Goal: Information Seeking & Learning: Learn about a topic

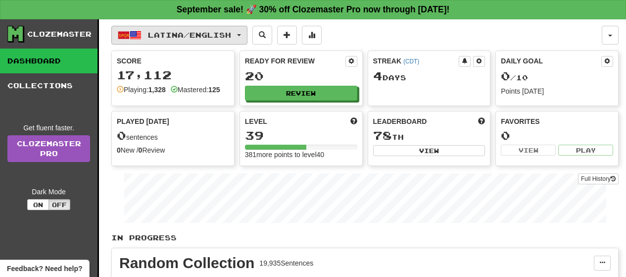
click at [241, 37] on button "Latina / English" at bounding box center [179, 35] width 136 height 19
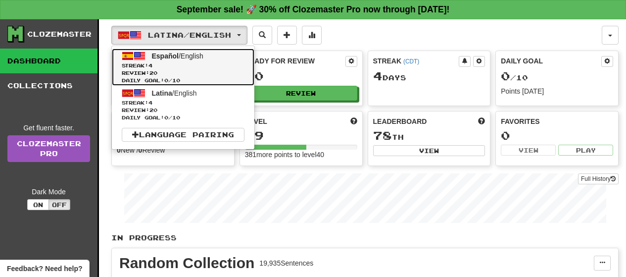
click at [216, 57] on link "Español / English Streak: 4 Review: 20 Daily Goal: 0 / 10" at bounding box center [183, 67] width 143 height 37
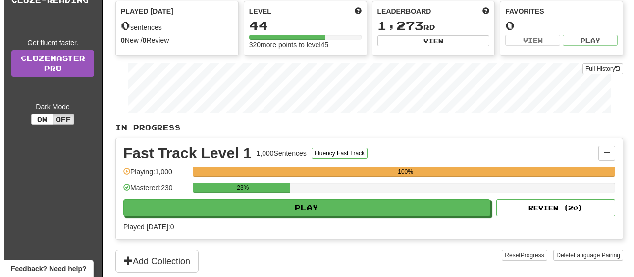
scroll to position [119, 0]
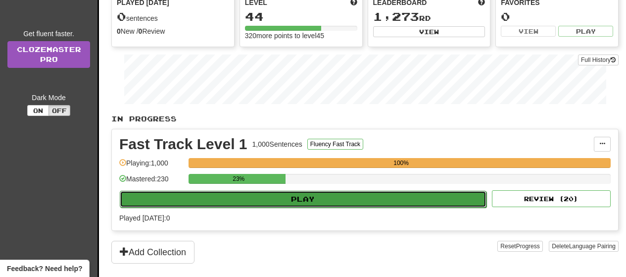
click at [449, 200] on button "Play" at bounding box center [303, 199] width 367 height 17
select select "**"
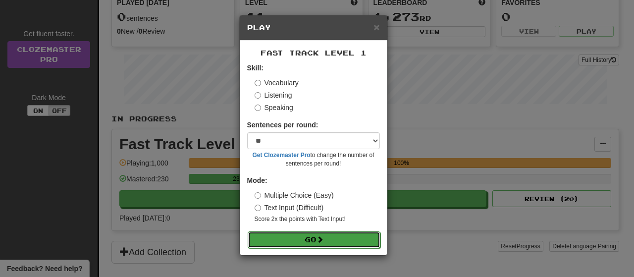
click at [355, 236] on button "Go" at bounding box center [314, 239] width 133 height 17
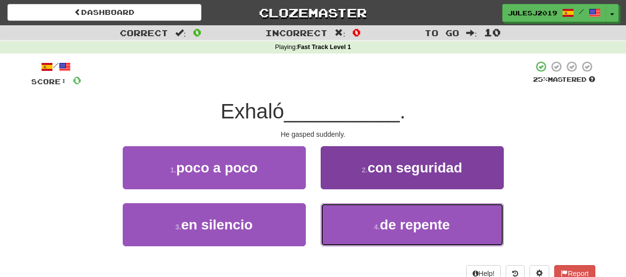
drag, startPoint x: 0, startPoint y: 0, endPoint x: 370, endPoint y: 165, distance: 404.9
click at [370, 165] on div "1 . poco a poco 2 . con seguridad 3 . en silencio 4 . de repente" at bounding box center [313, 203] width 579 height 114
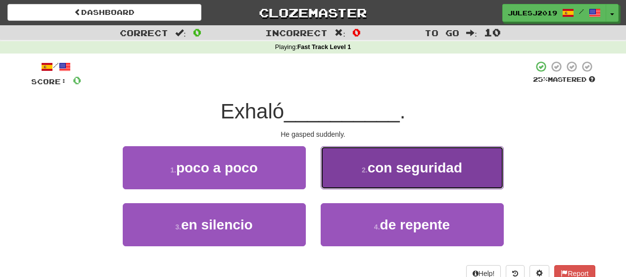
click at [370, 165] on span "con seguridad" at bounding box center [415, 167] width 95 height 15
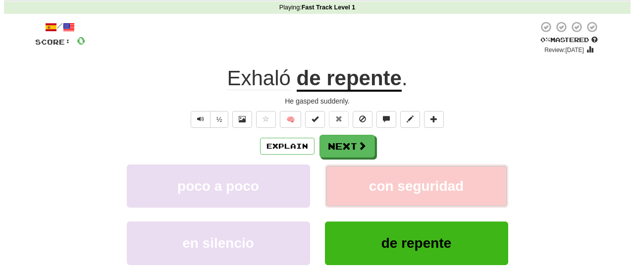
scroll to position [59, 0]
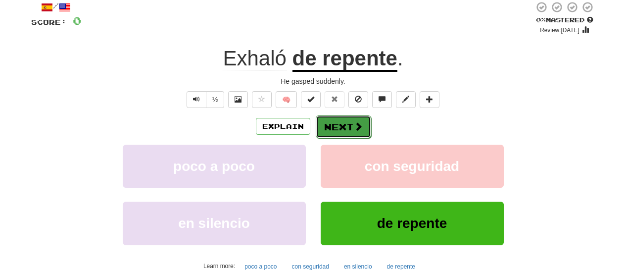
click at [341, 128] on button "Next" at bounding box center [343, 126] width 55 height 23
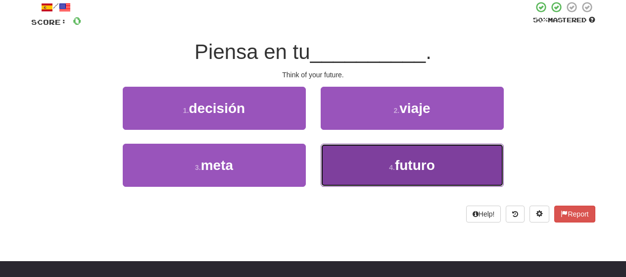
click at [339, 158] on button "4 . futuro" at bounding box center [412, 165] width 183 height 43
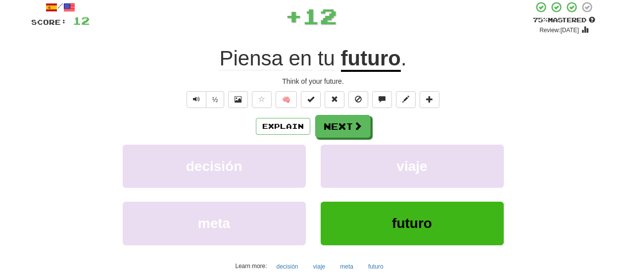
click at [334, 115] on div "Explain Next" at bounding box center [313, 126] width 564 height 23
click at [333, 121] on button "Next" at bounding box center [343, 126] width 55 height 23
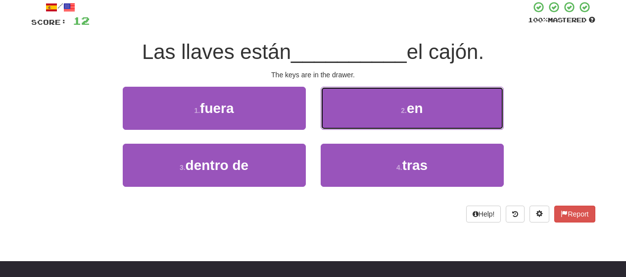
click at [333, 121] on button "2 . en" at bounding box center [412, 108] width 183 height 43
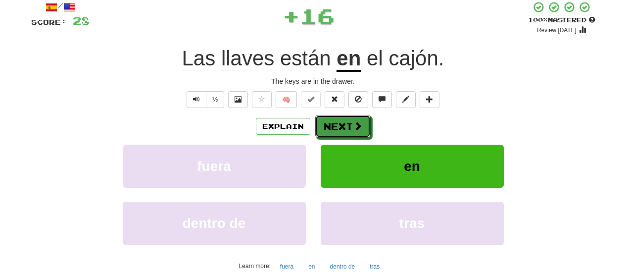
click at [333, 121] on button "Next" at bounding box center [342, 126] width 55 height 23
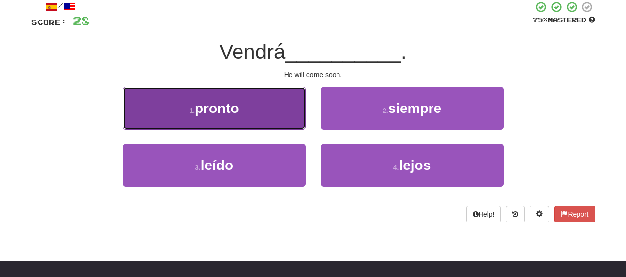
click at [273, 117] on button "1 . pronto" at bounding box center [214, 108] width 183 height 43
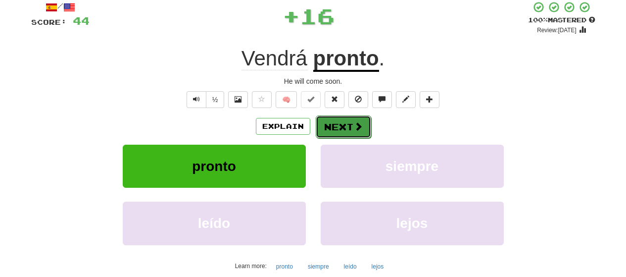
click at [334, 131] on button "Next" at bounding box center [343, 126] width 55 height 23
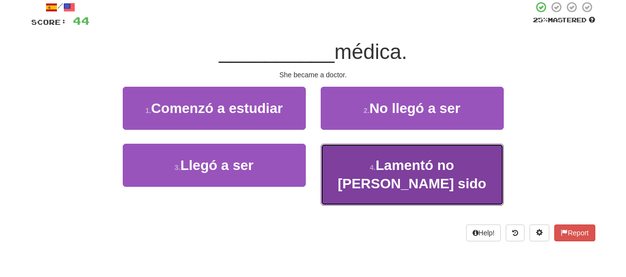
click at [390, 169] on span "Lamentó no haber sido" at bounding box center [412, 174] width 149 height 34
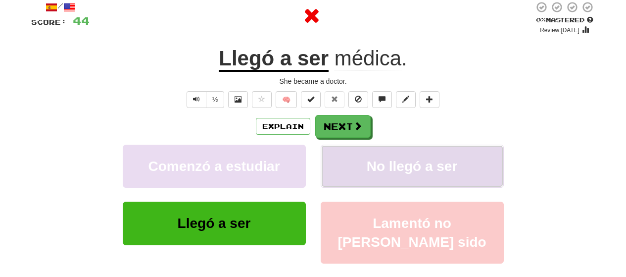
click at [348, 165] on button "No llegó a ser" at bounding box center [412, 166] width 183 height 43
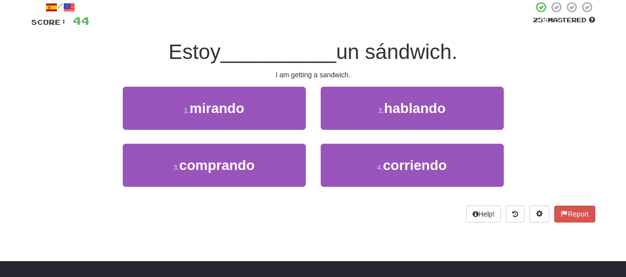
click at [276, 140] on div "1 . mirando 2 . hablando 3 . comprando 4 . corriendo" at bounding box center [313, 144] width 579 height 114
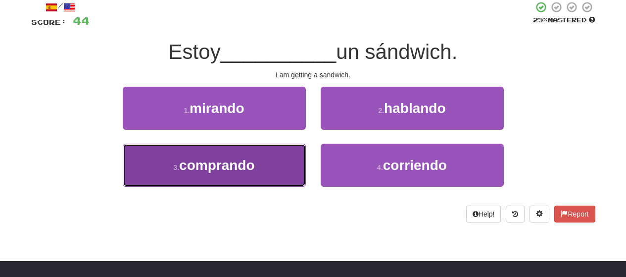
click at [271, 162] on button "3 . comprando" at bounding box center [214, 165] width 183 height 43
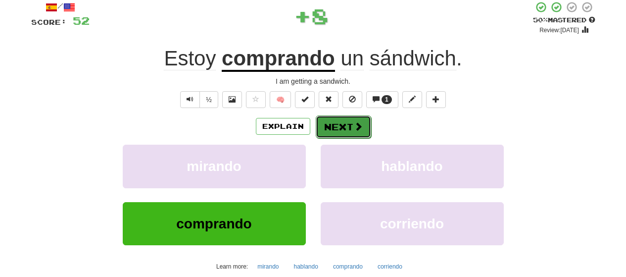
click at [344, 127] on button "Next" at bounding box center [343, 126] width 55 height 23
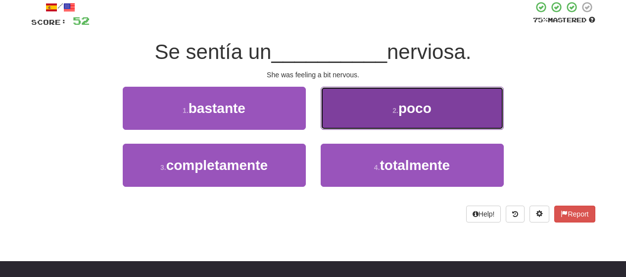
click at [344, 122] on button "2 . poco" at bounding box center [412, 108] width 183 height 43
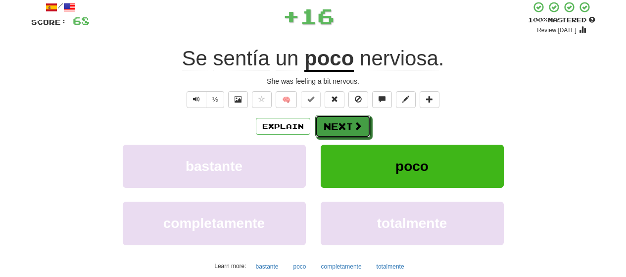
click at [344, 122] on button "Next" at bounding box center [342, 126] width 55 height 23
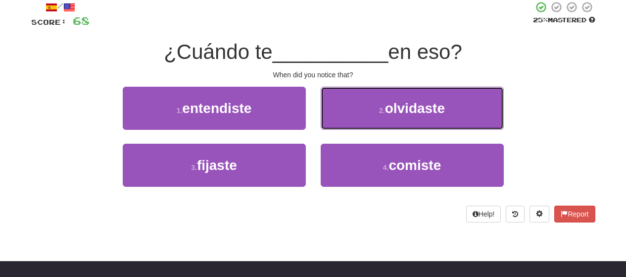
click at [344, 122] on button "2 . olvidaste" at bounding box center [412, 108] width 183 height 43
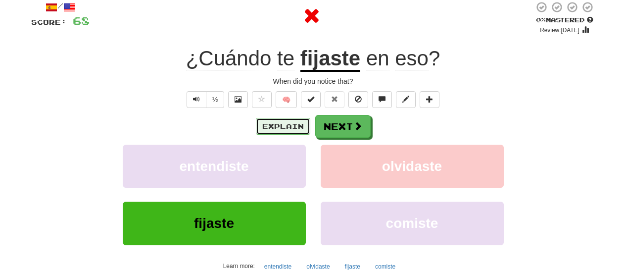
click at [301, 126] on button "Explain" at bounding box center [283, 126] width 54 height 17
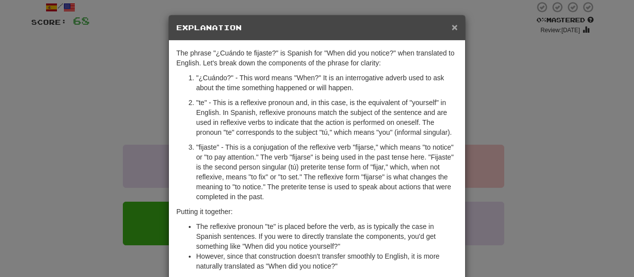
click at [452, 27] on span "×" at bounding box center [455, 26] width 6 height 11
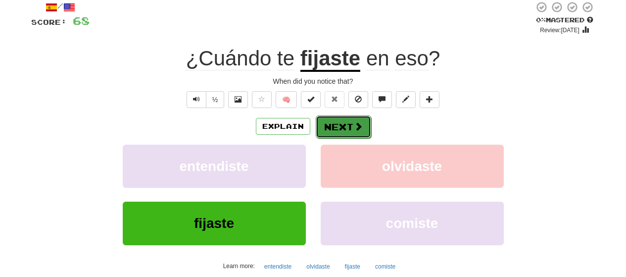
click at [336, 121] on button "Next" at bounding box center [343, 126] width 55 height 23
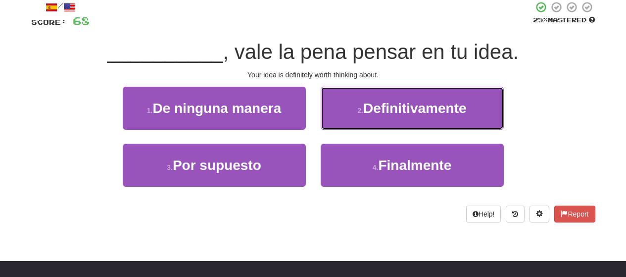
click at [336, 121] on button "2 . Definitivamente" at bounding box center [412, 108] width 183 height 43
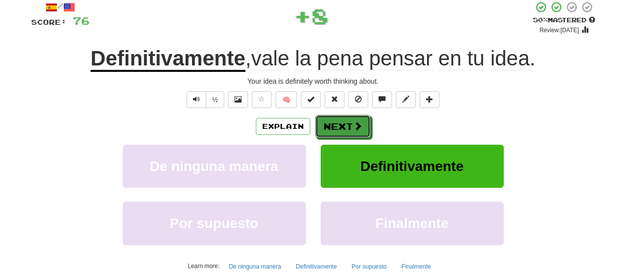
click at [336, 121] on button "Next" at bounding box center [342, 126] width 55 height 23
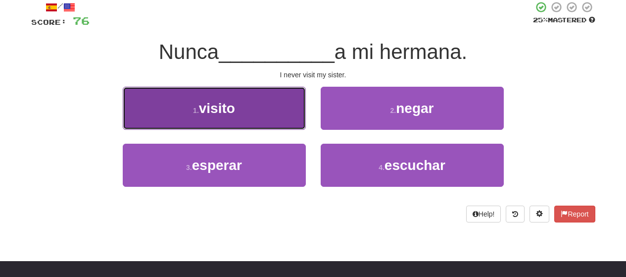
click at [285, 119] on button "1 . visito" at bounding box center [214, 108] width 183 height 43
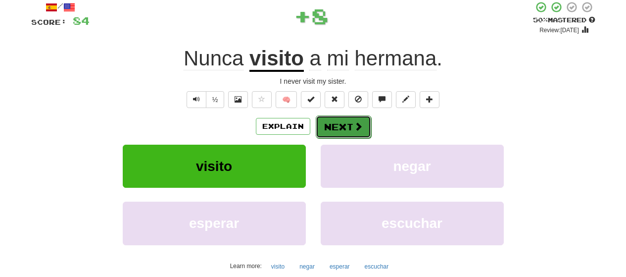
click at [333, 134] on button "Next" at bounding box center [343, 126] width 55 height 23
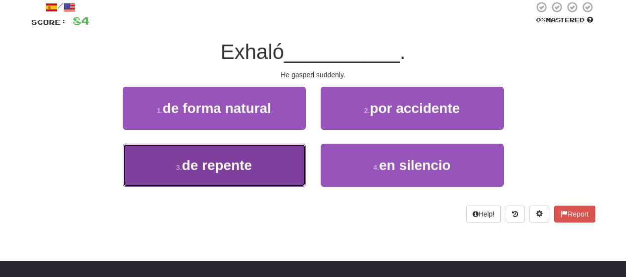
click at [271, 147] on button "3 . de repente" at bounding box center [214, 165] width 183 height 43
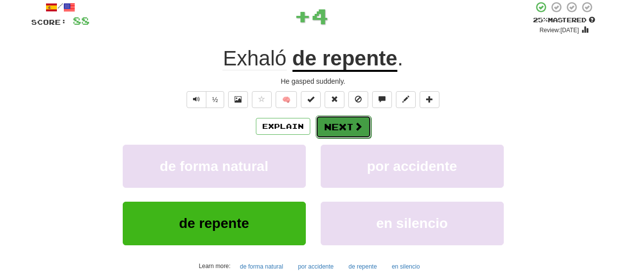
click at [338, 122] on button "Next" at bounding box center [343, 126] width 55 height 23
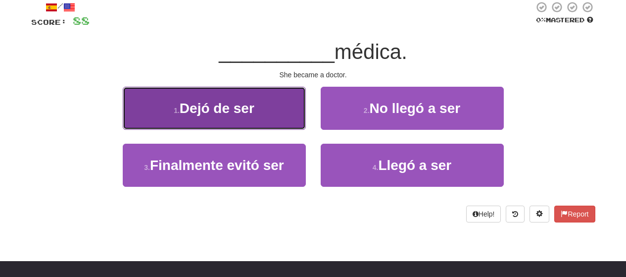
click at [294, 118] on button "1 . Dejó de ser" at bounding box center [214, 108] width 183 height 43
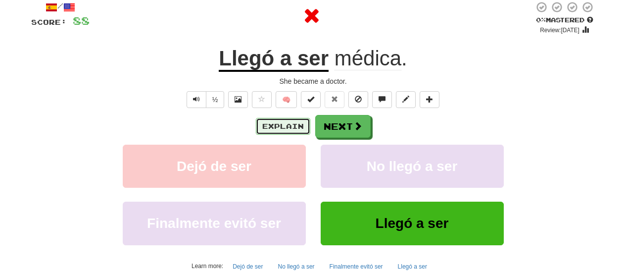
click at [303, 123] on button "Explain" at bounding box center [283, 126] width 54 height 17
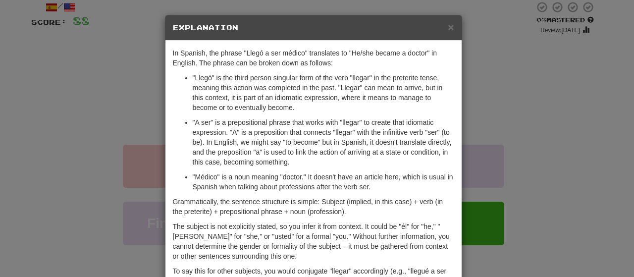
click at [443, 29] on h5 "Explanation" at bounding box center [313, 28] width 281 height 10
click at [448, 27] on span "×" at bounding box center [451, 26] width 6 height 11
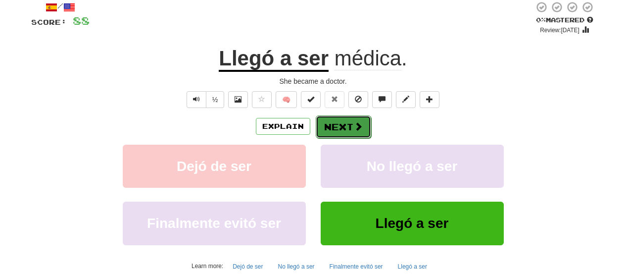
click at [344, 124] on button "Next" at bounding box center [343, 126] width 55 height 23
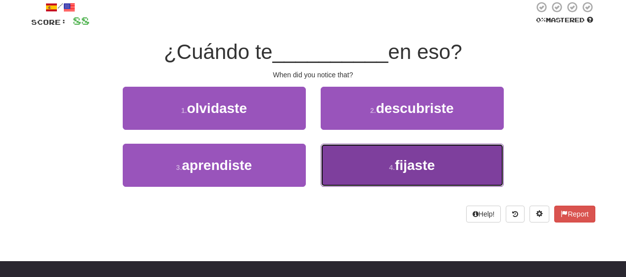
click at [345, 160] on button "4 . fijaste" at bounding box center [412, 165] width 183 height 43
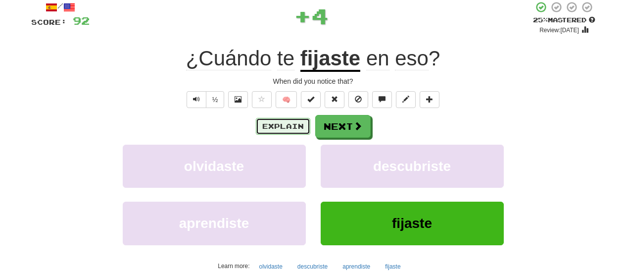
click at [295, 121] on button "Explain" at bounding box center [283, 126] width 54 height 17
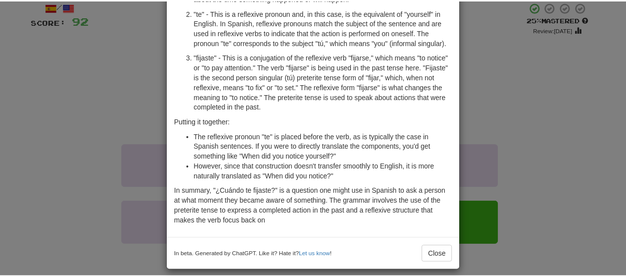
scroll to position [99, 0]
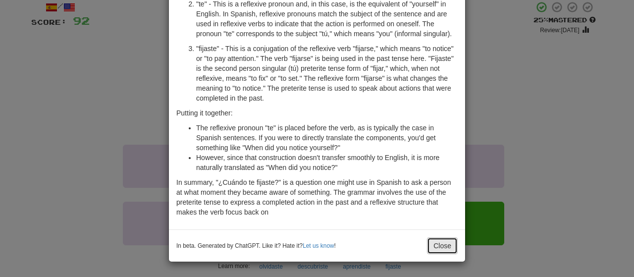
click at [440, 242] on button "Close" at bounding box center [442, 245] width 31 height 17
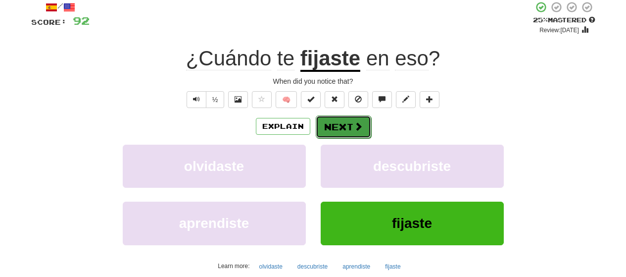
click at [354, 135] on button "Next" at bounding box center [343, 126] width 55 height 23
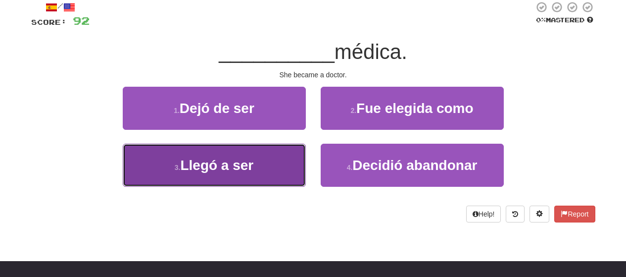
click at [263, 155] on button "3 . Llegó a ser" at bounding box center [214, 165] width 183 height 43
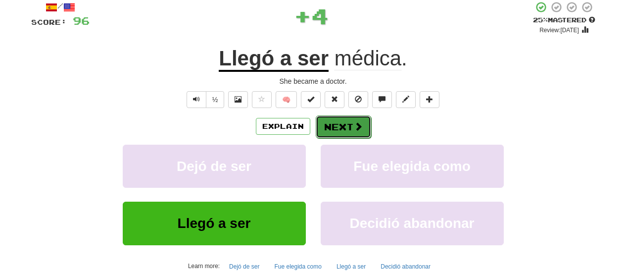
click at [330, 126] on button "Next" at bounding box center [343, 126] width 55 height 23
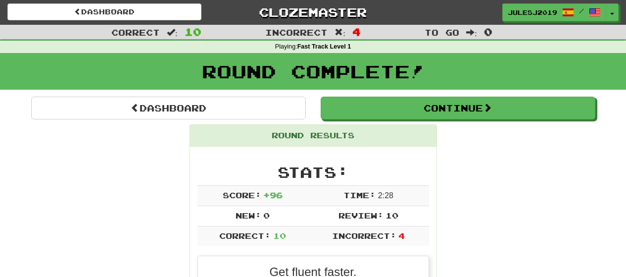
scroll to position [0, 0]
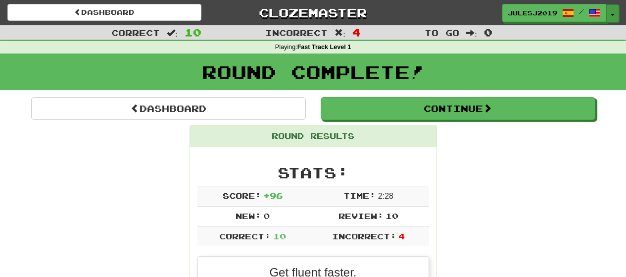
click at [611, 14] on span "button" at bounding box center [613, 15] width 4 height 2
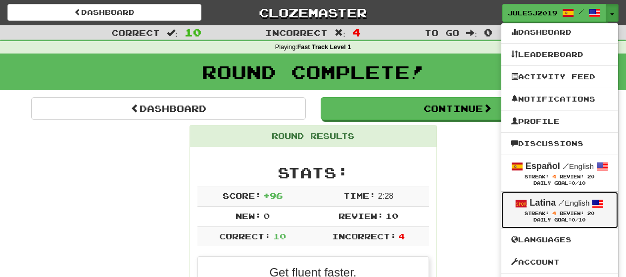
click at [533, 218] on div "Daily Goal: 0 /10" at bounding box center [559, 220] width 97 height 6
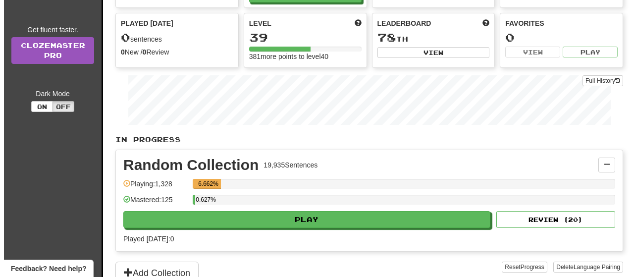
scroll to position [99, 0]
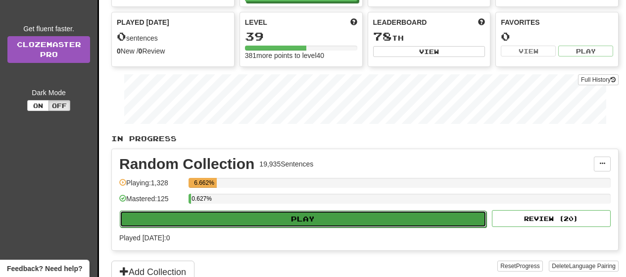
click at [472, 221] on button "Play" at bounding box center [303, 218] width 367 height 17
select select "**"
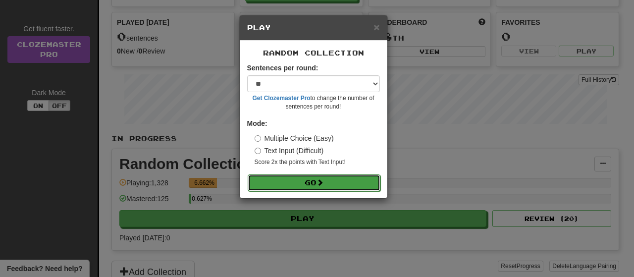
click at [343, 181] on button "Go" at bounding box center [314, 182] width 133 height 17
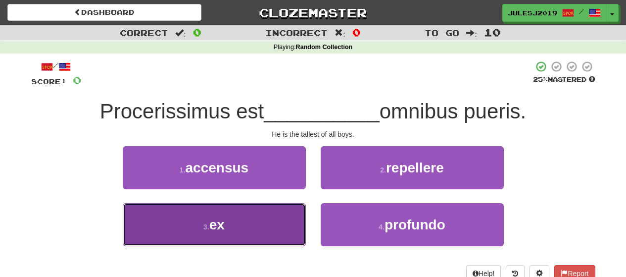
click at [255, 214] on button "3 . ex" at bounding box center [214, 224] width 183 height 43
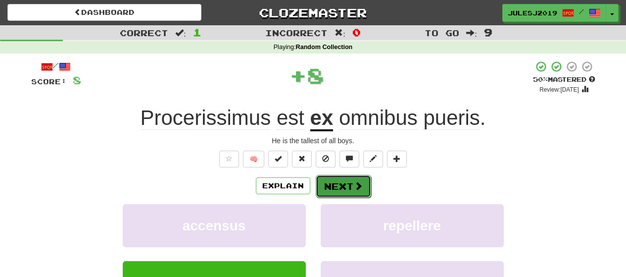
click at [341, 183] on button "Next" at bounding box center [343, 186] width 55 height 23
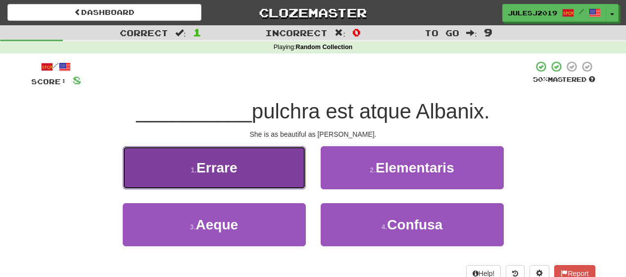
click at [282, 175] on button "1 . Errare" at bounding box center [214, 167] width 183 height 43
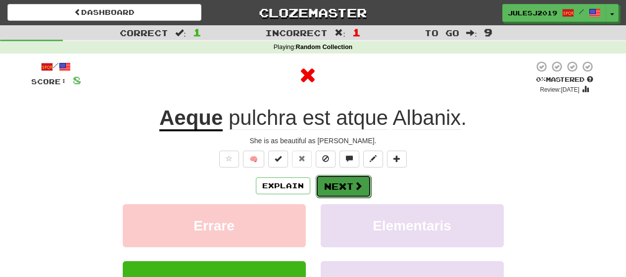
click at [316, 184] on button "Next" at bounding box center [343, 186] width 55 height 23
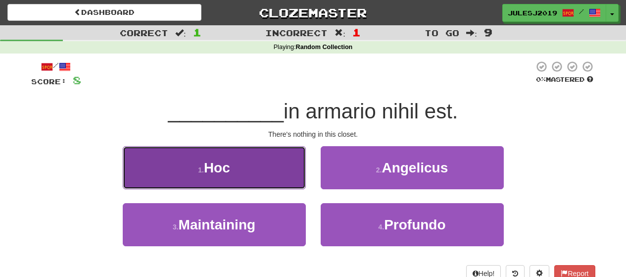
click at [291, 187] on button "1 . Hoc" at bounding box center [214, 167] width 183 height 43
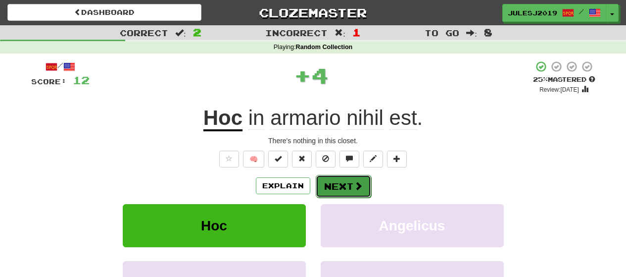
click at [333, 183] on button "Next" at bounding box center [343, 186] width 55 height 23
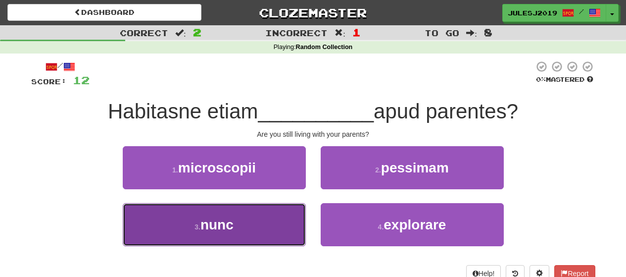
click at [298, 203] on button "3 . nunc" at bounding box center [214, 224] width 183 height 43
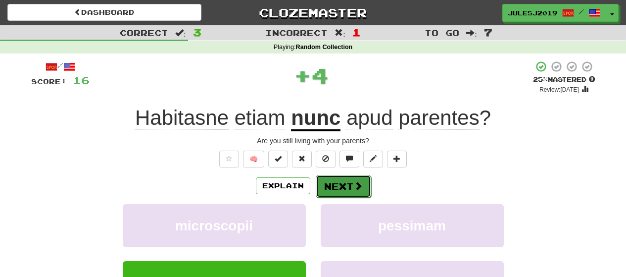
click at [324, 189] on button "Next" at bounding box center [343, 186] width 55 height 23
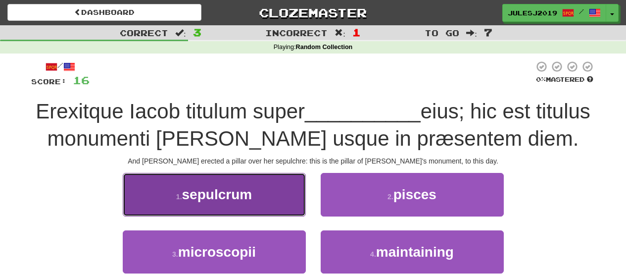
click at [285, 196] on button "1 . sepulcrum" at bounding box center [214, 194] width 183 height 43
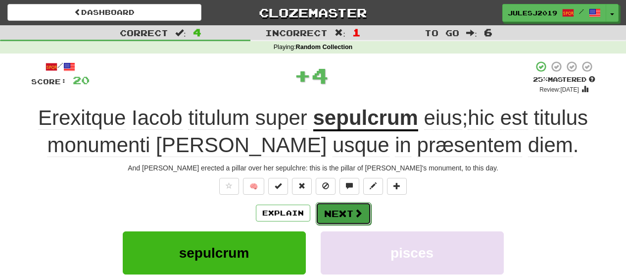
click at [328, 215] on button "Next" at bounding box center [343, 213] width 55 height 23
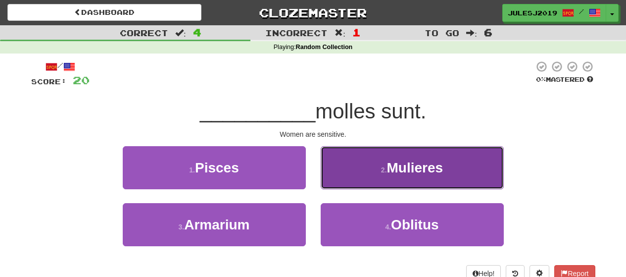
click at [345, 174] on button "2 . Mulieres" at bounding box center [412, 167] width 183 height 43
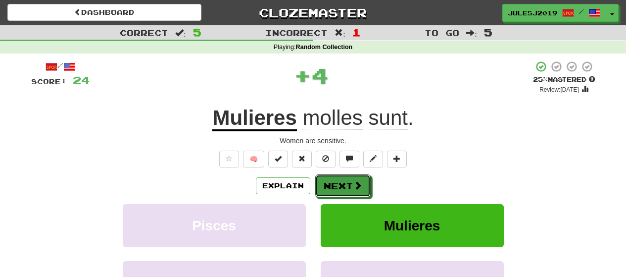
click at [345, 174] on button "Next" at bounding box center [342, 185] width 55 height 23
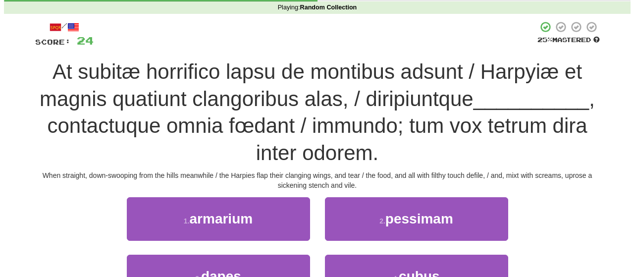
scroll to position [59, 0]
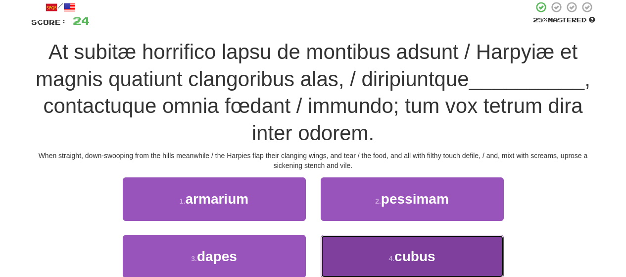
click at [486, 254] on button "4 . cubus" at bounding box center [412, 256] width 183 height 43
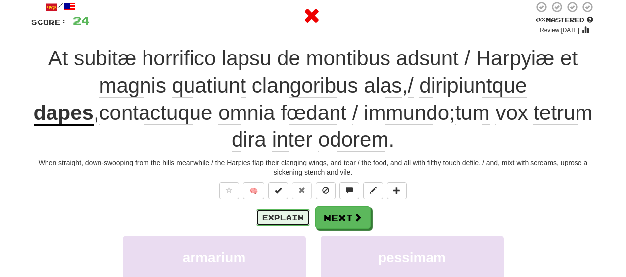
click at [281, 217] on button "Explain" at bounding box center [283, 217] width 54 height 17
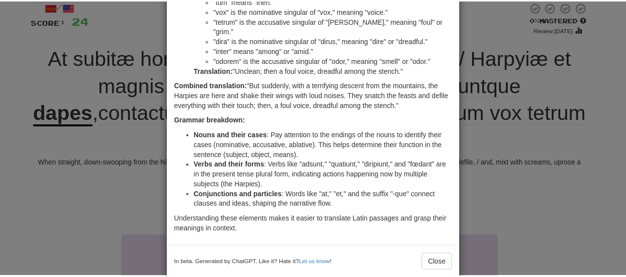
scroll to position [505, 0]
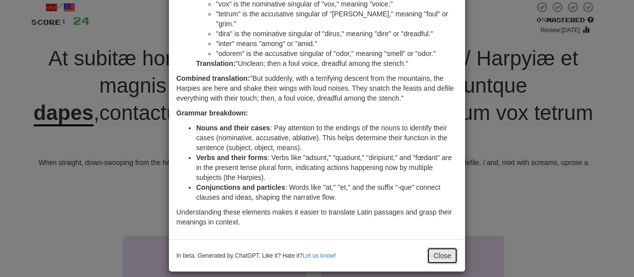
click at [436, 249] on button "Close" at bounding box center [442, 255] width 31 height 17
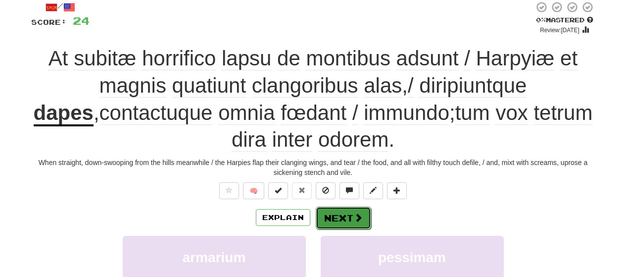
click at [339, 221] on button "Next" at bounding box center [343, 217] width 55 height 23
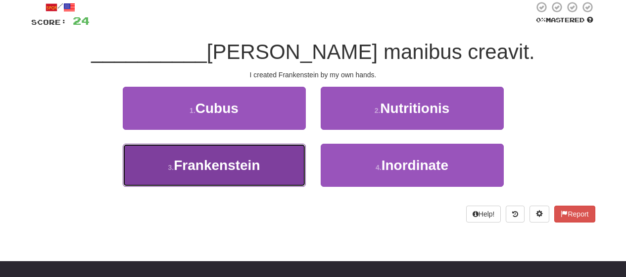
click at [250, 178] on button "3 . Frankenstein" at bounding box center [214, 165] width 183 height 43
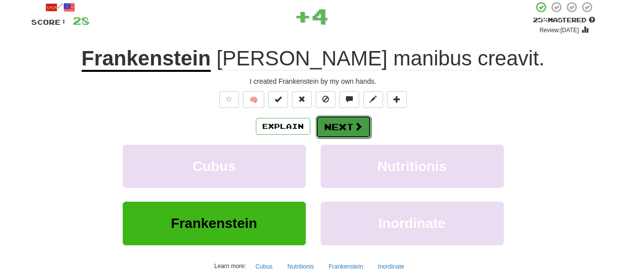
click at [348, 117] on button "Next" at bounding box center [343, 126] width 55 height 23
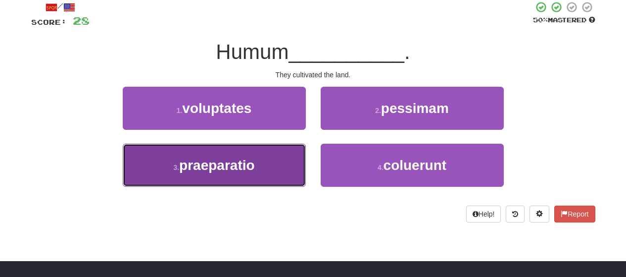
click at [294, 167] on button "3 . praeparatio" at bounding box center [214, 165] width 183 height 43
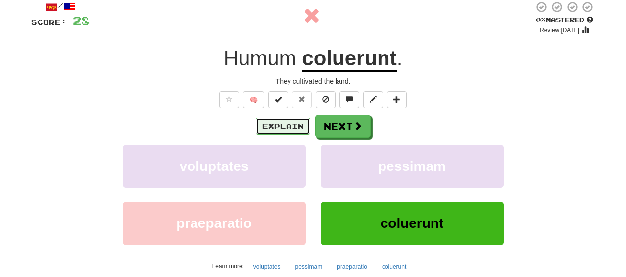
click at [302, 130] on button "Explain" at bounding box center [283, 126] width 54 height 17
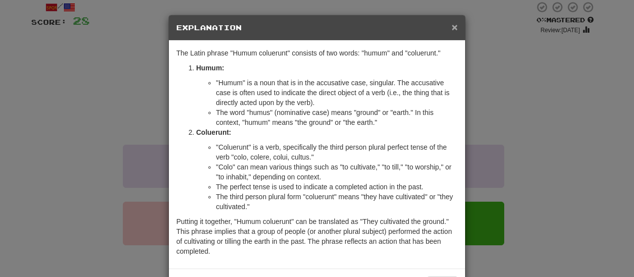
click at [452, 24] on span "×" at bounding box center [455, 26] width 6 height 11
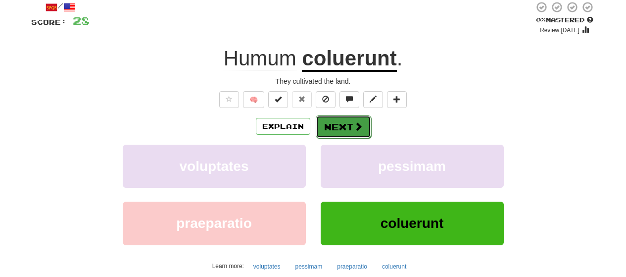
click at [348, 128] on button "Next" at bounding box center [343, 126] width 55 height 23
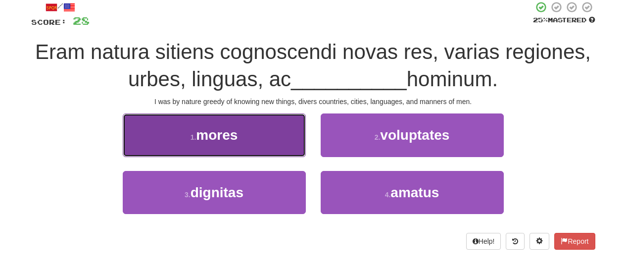
click at [270, 135] on button "1 . mores" at bounding box center [214, 134] width 183 height 43
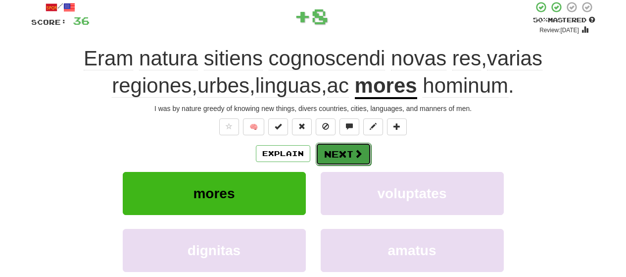
click at [326, 154] on button "Next" at bounding box center [343, 154] width 55 height 23
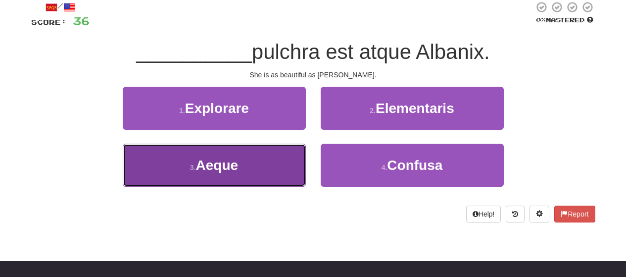
click at [296, 161] on button "3 . Aeque" at bounding box center [214, 165] width 183 height 43
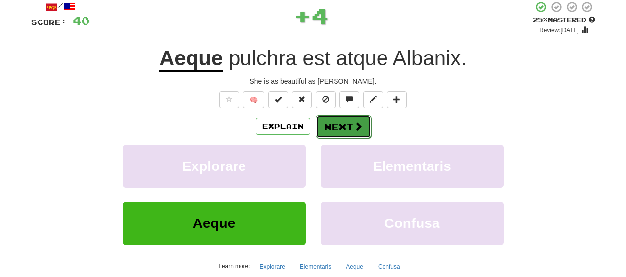
click at [355, 128] on span at bounding box center [358, 126] width 9 height 9
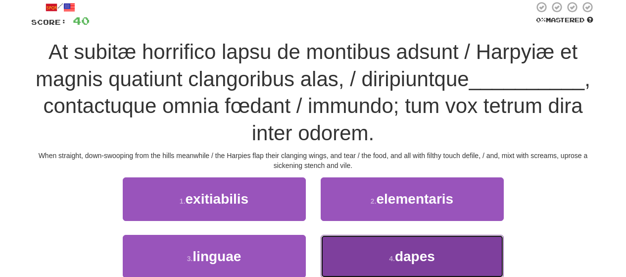
click at [435, 245] on button "4 . dapes" at bounding box center [412, 256] width 183 height 43
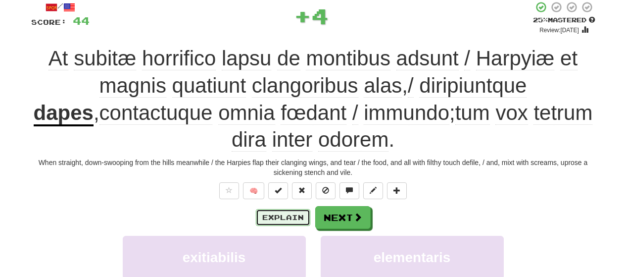
click at [299, 216] on button "Explain" at bounding box center [283, 217] width 54 height 17
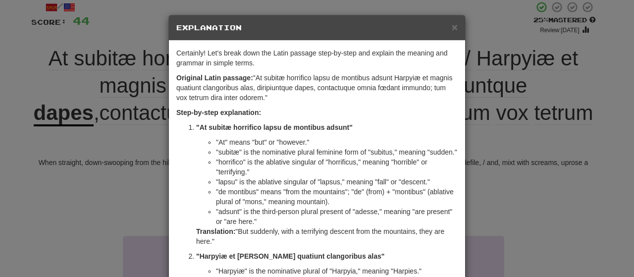
click at [447, 30] on h5 "Explanation" at bounding box center [316, 28] width 281 height 10
click at [452, 28] on span "×" at bounding box center [455, 26] width 6 height 11
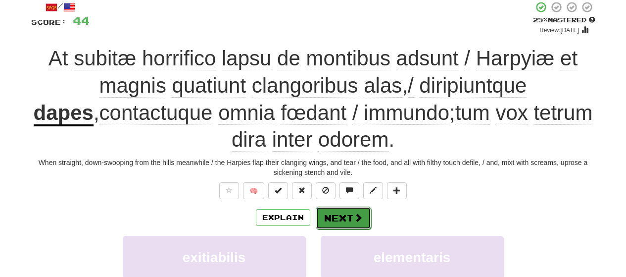
click at [333, 209] on button "Next" at bounding box center [343, 217] width 55 height 23
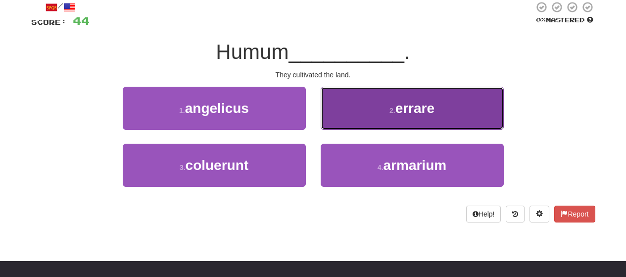
click at [372, 115] on button "2 . errare" at bounding box center [412, 108] width 183 height 43
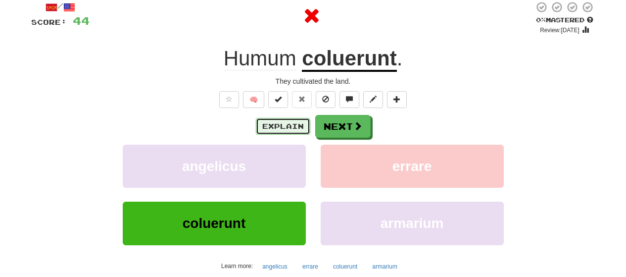
click at [293, 127] on button "Explain" at bounding box center [283, 126] width 54 height 17
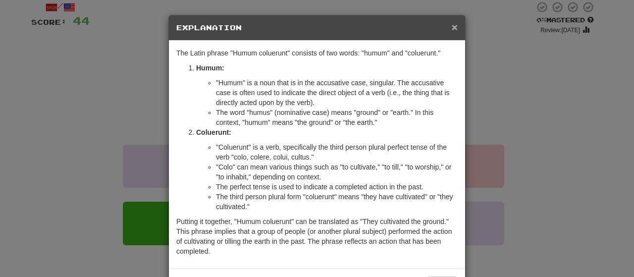
click at [453, 27] on span "×" at bounding box center [455, 26] width 6 height 11
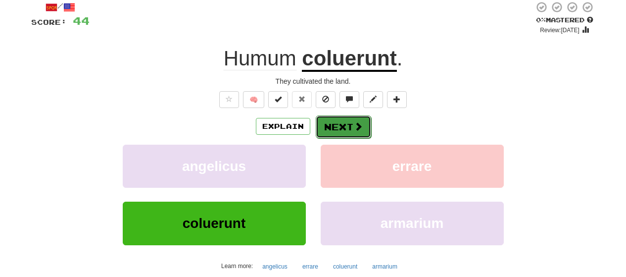
click at [355, 122] on span at bounding box center [358, 126] width 9 height 9
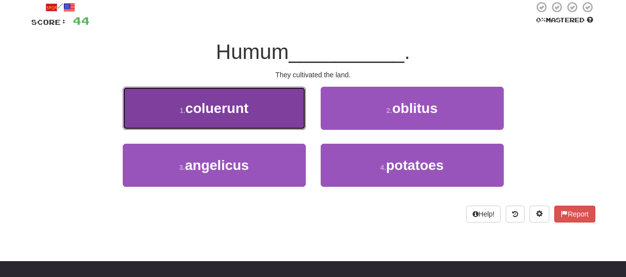
click at [281, 122] on button "1 . coluerunt" at bounding box center [214, 108] width 183 height 43
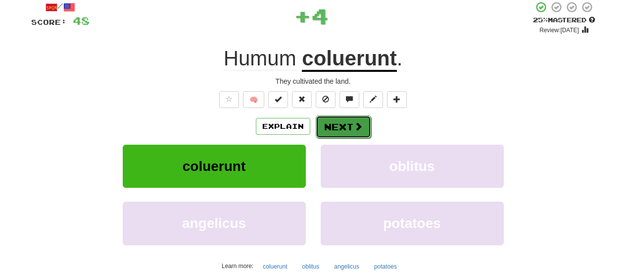
click at [338, 127] on button "Next" at bounding box center [343, 126] width 55 height 23
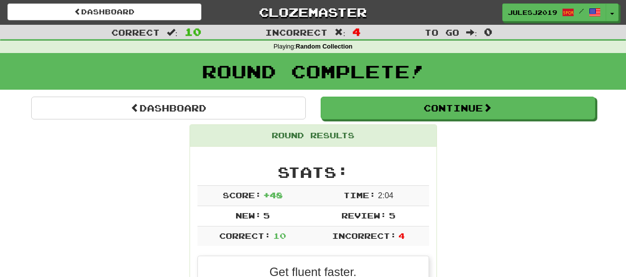
scroll to position [0, 0]
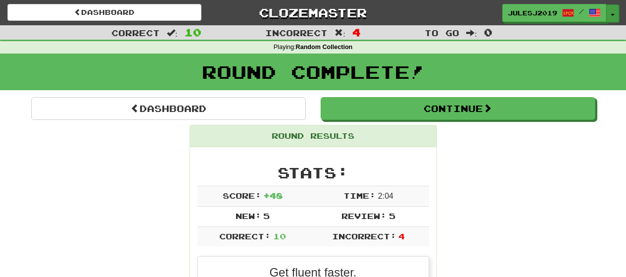
click at [614, 16] on button "Toggle Dropdown" at bounding box center [613, 13] width 13 height 18
